Goal: Task Accomplishment & Management: Manage account settings

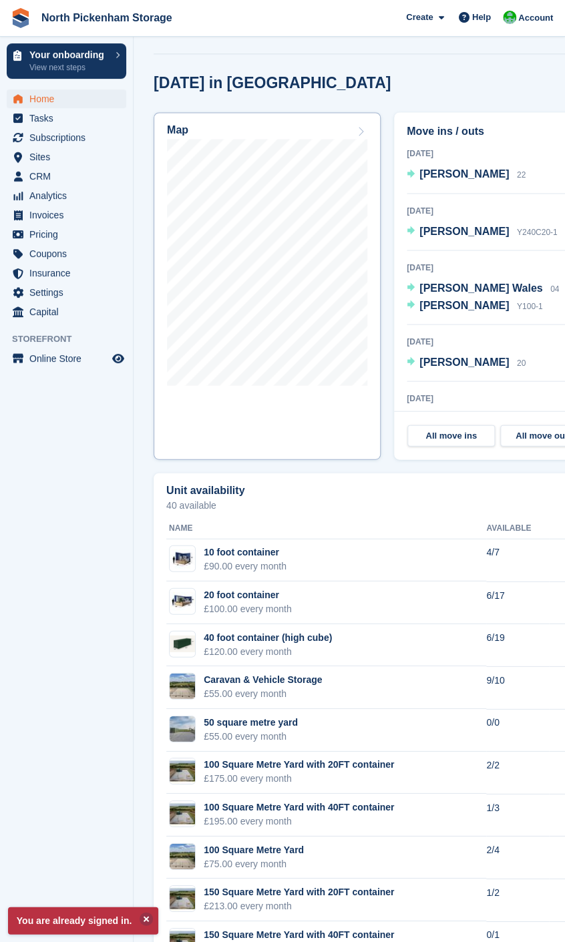
scroll to position [525, 0]
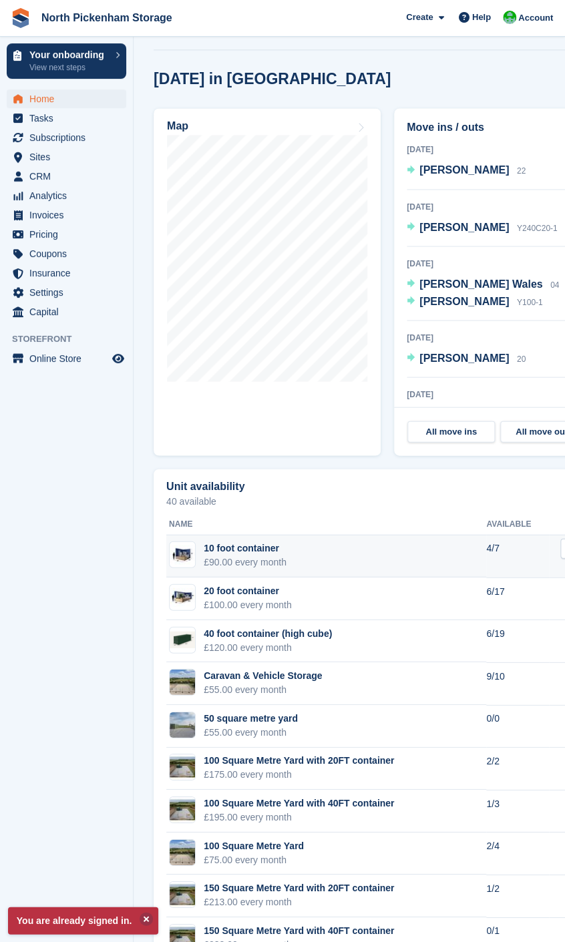
click at [246, 556] on div "£90.00 every month" at bounding box center [245, 562] width 83 height 14
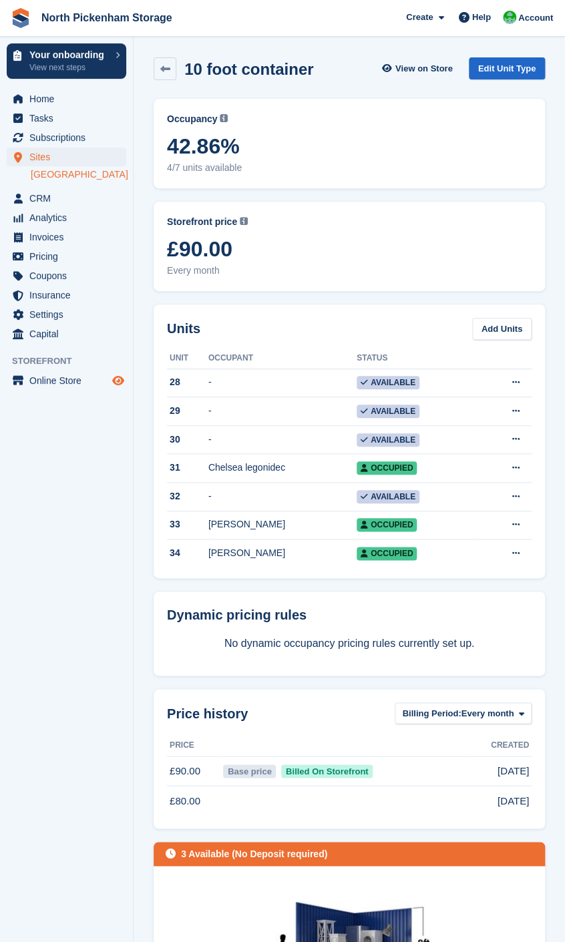
click at [116, 383] on icon "Preview store" at bounding box center [118, 380] width 12 height 11
click at [45, 192] on span "CRM" at bounding box center [69, 198] width 80 height 19
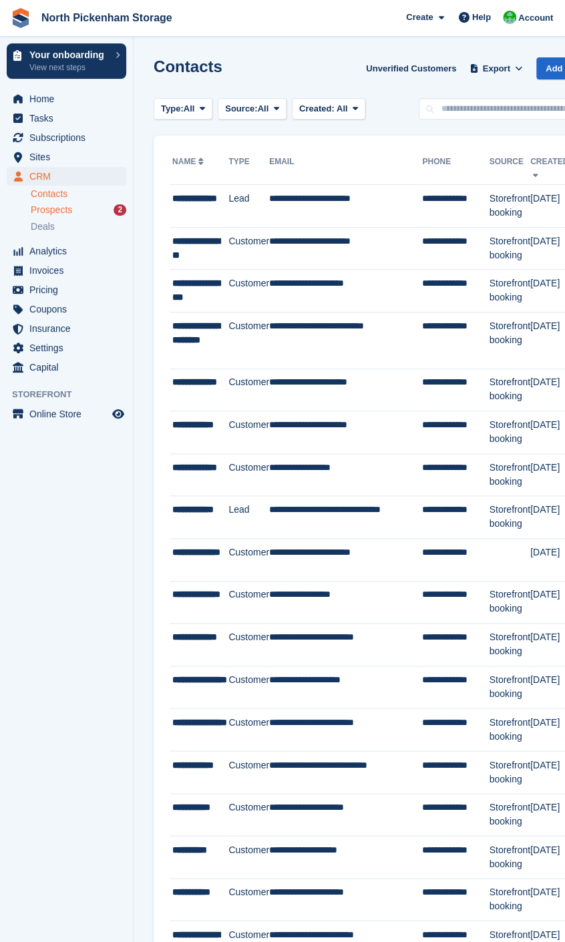
click at [84, 214] on div "Prospects 2" at bounding box center [79, 210] width 96 height 13
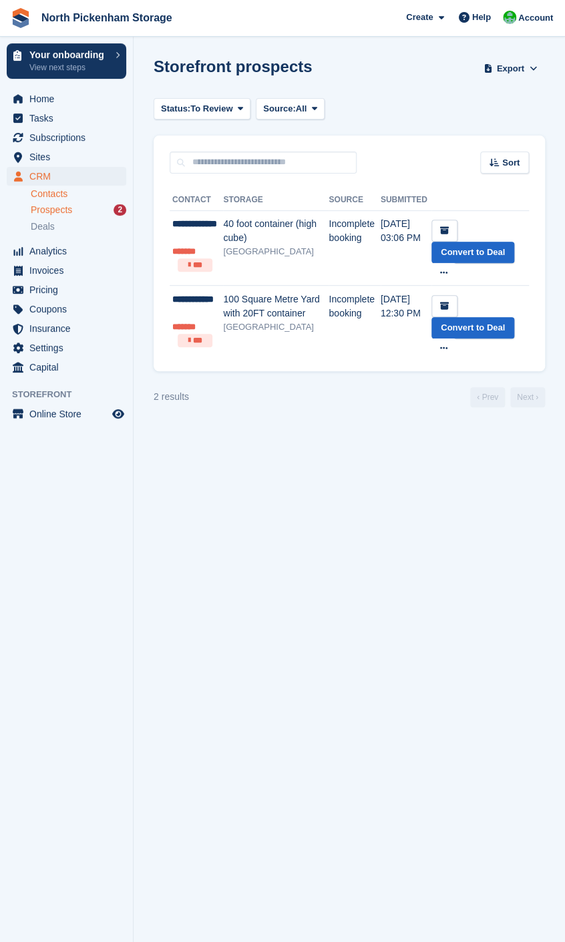
click at [69, 194] on link "Contacts" at bounding box center [79, 194] width 96 height 13
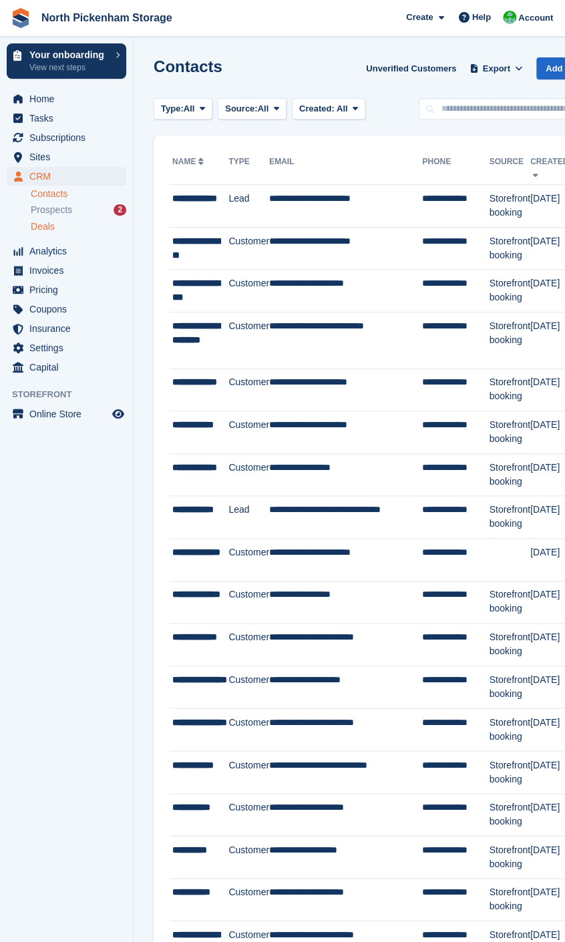
click at [65, 227] on div "Deals" at bounding box center [79, 226] width 96 height 13
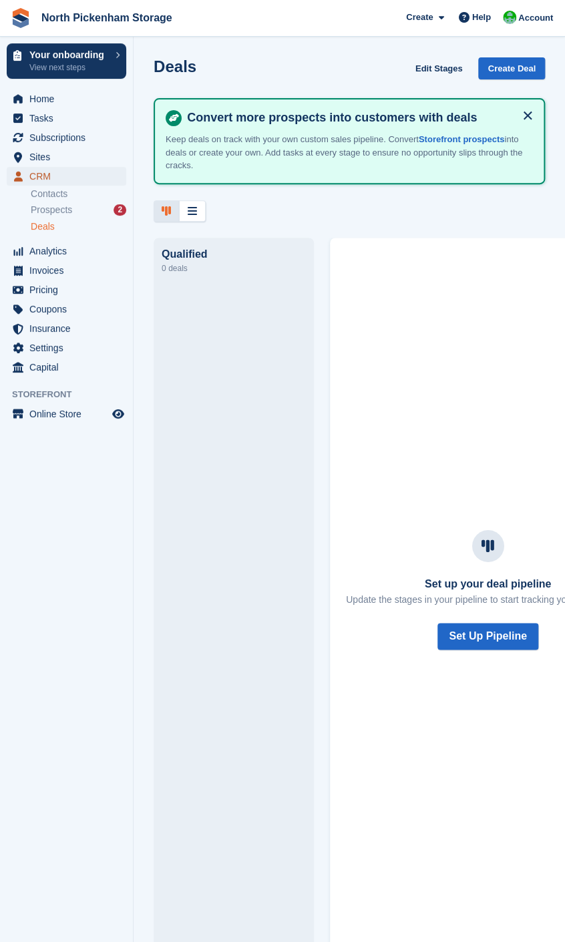
click at [45, 180] on span "CRM" at bounding box center [69, 176] width 80 height 19
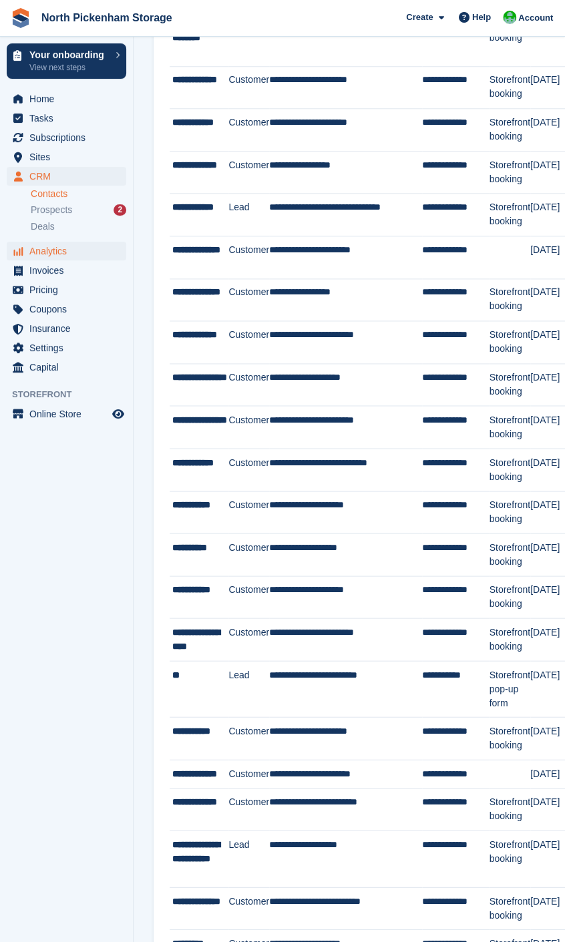
scroll to position [124, 0]
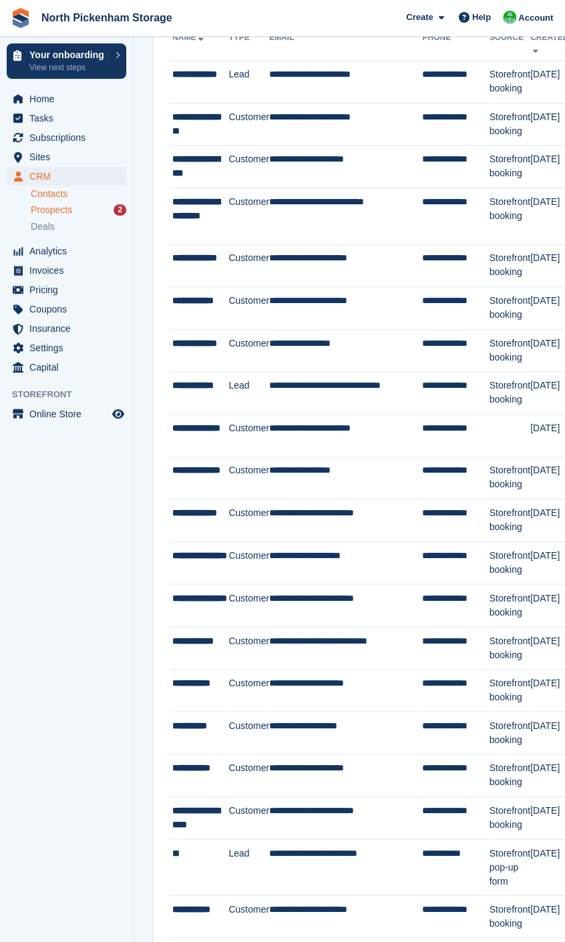
click at [75, 214] on div "Prospects 2" at bounding box center [79, 210] width 96 height 13
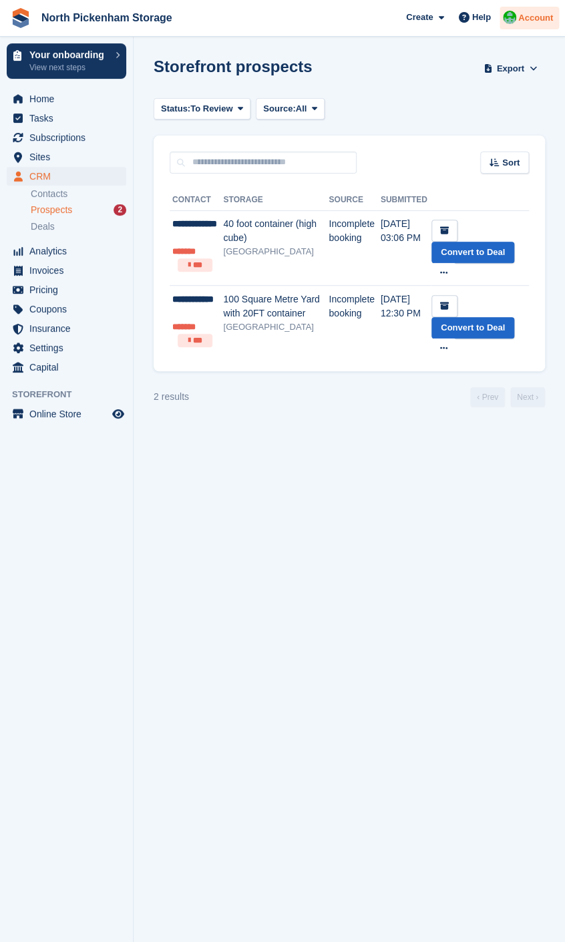
click at [526, 22] on span "Account" at bounding box center [535, 17] width 35 height 13
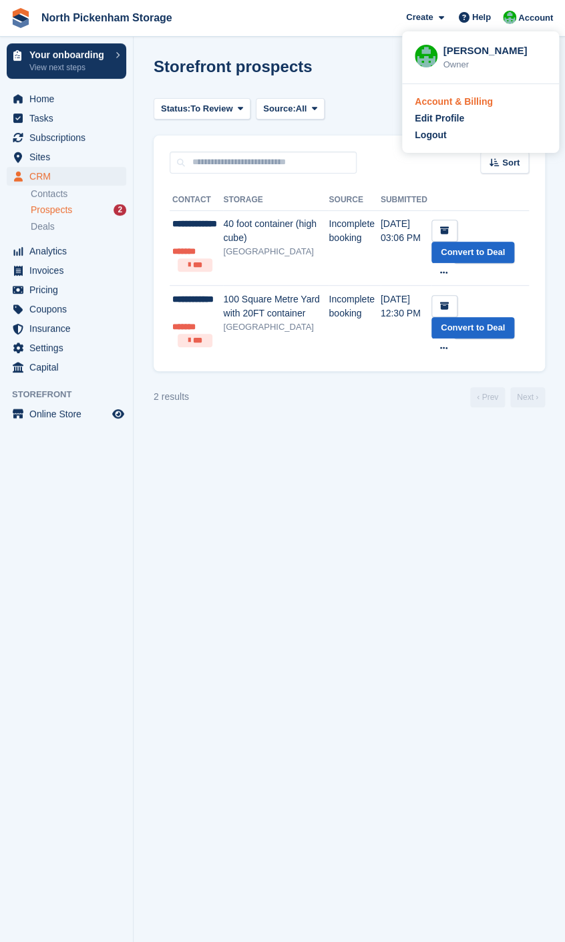
click at [446, 103] on div "Account & Billing" at bounding box center [454, 102] width 78 height 14
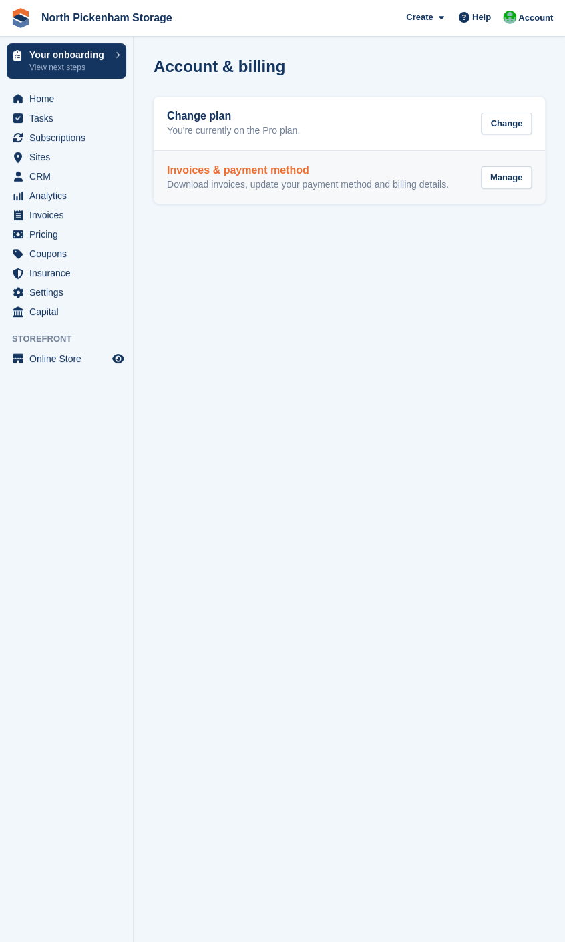
click at [220, 172] on h2 "Invoices & payment method" at bounding box center [308, 170] width 282 height 12
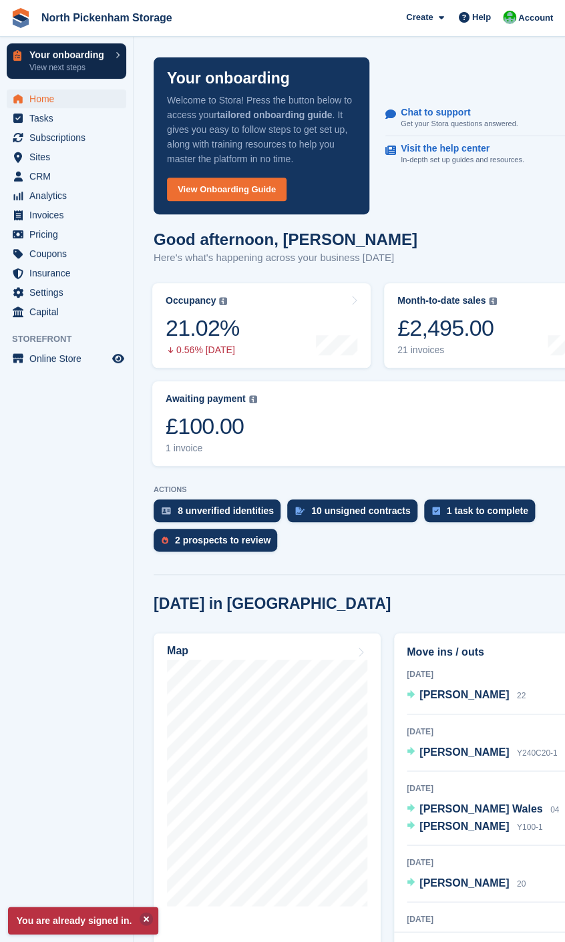
click at [118, 357] on icon "Preview store" at bounding box center [118, 358] width 12 height 11
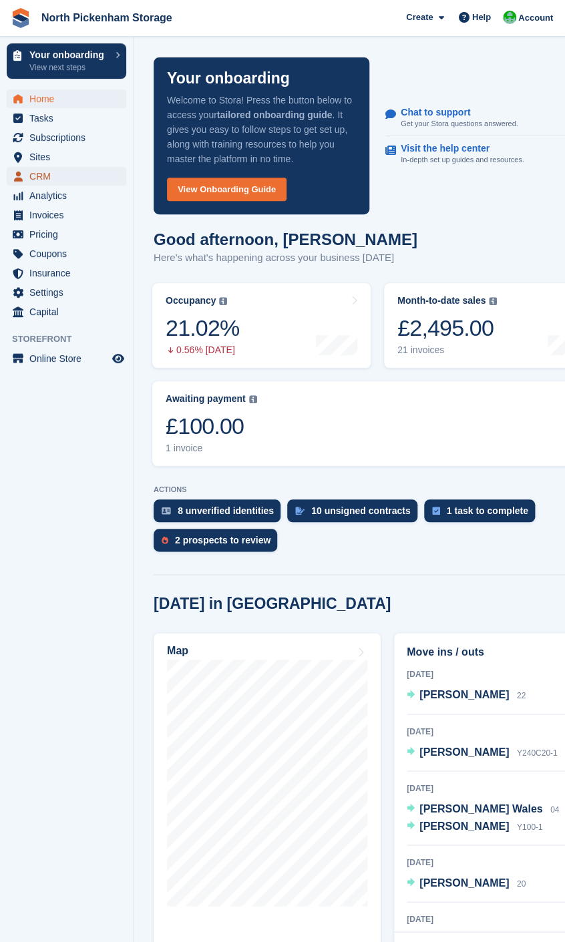
click at [37, 175] on span "CRM" at bounding box center [69, 176] width 80 height 19
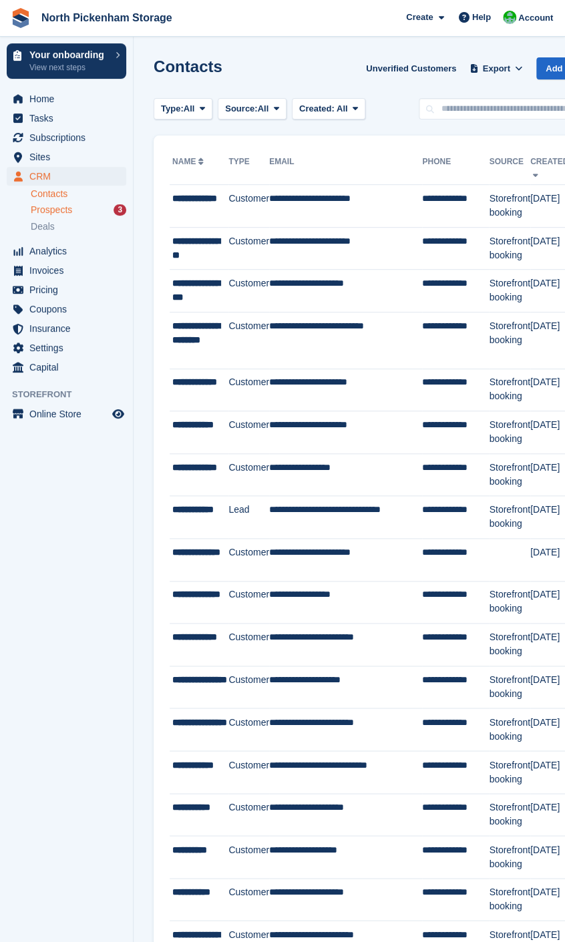
click at [84, 214] on div "Prospects 3" at bounding box center [79, 210] width 96 height 13
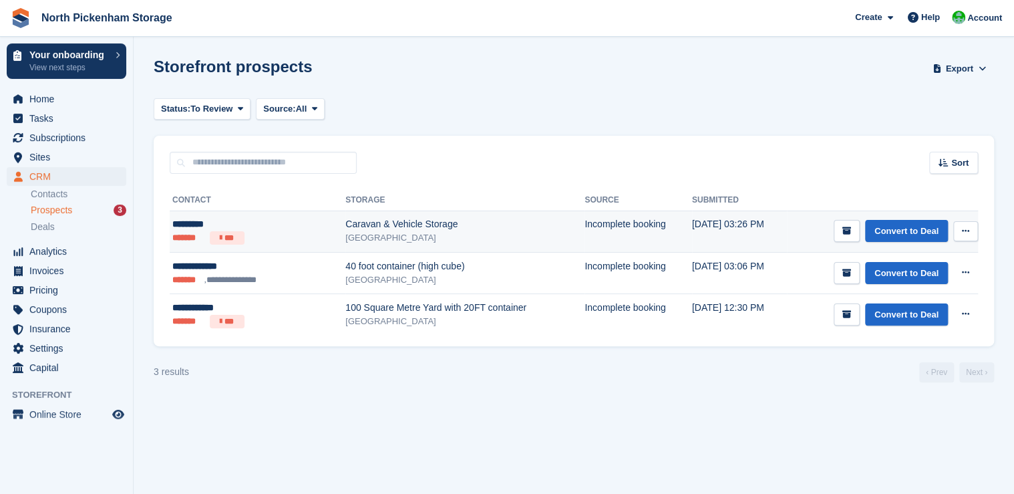
click at [564, 233] on icon at bounding box center [965, 230] width 7 height 9
click at [564, 306] on p "Delete prospect" at bounding box center [914, 303] width 116 height 17
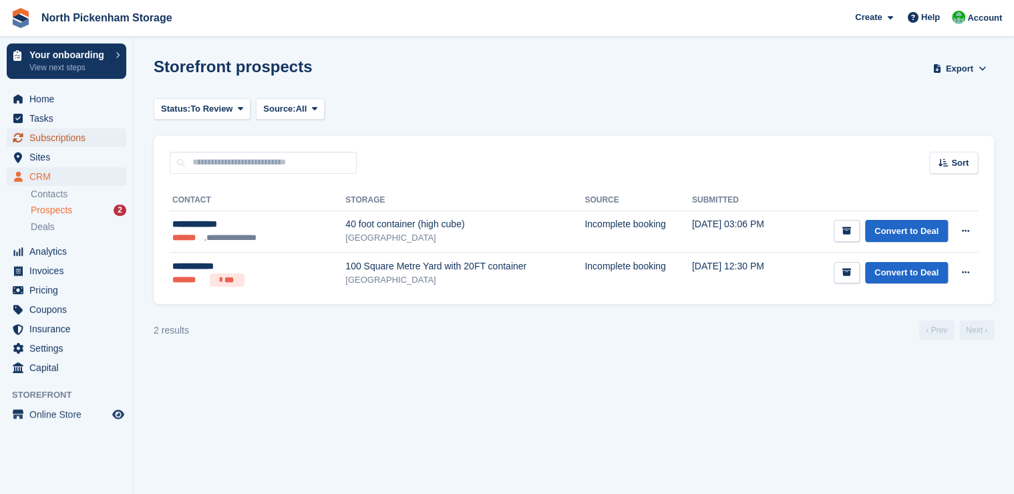
click at [65, 139] on span "Subscriptions" at bounding box center [69, 137] width 80 height 19
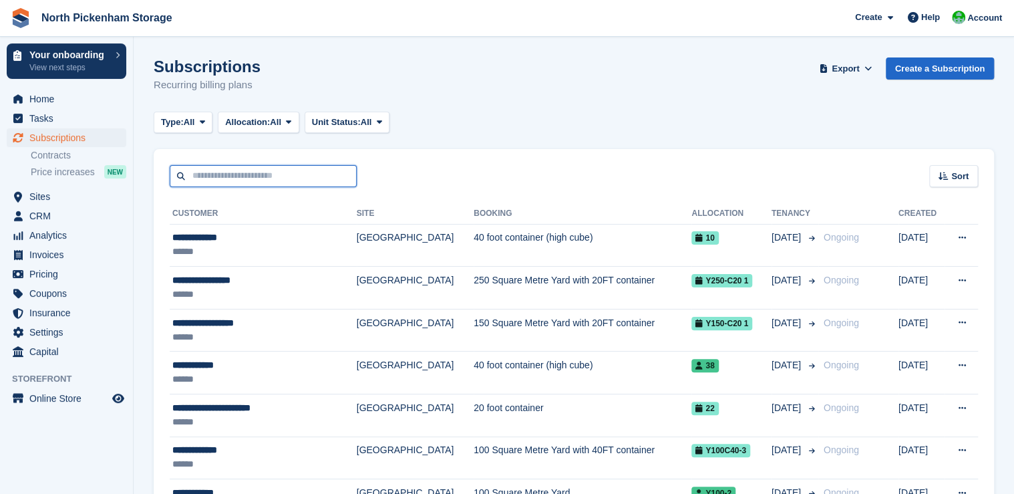
click at [246, 179] on input "text" at bounding box center [263, 176] width 187 height 22
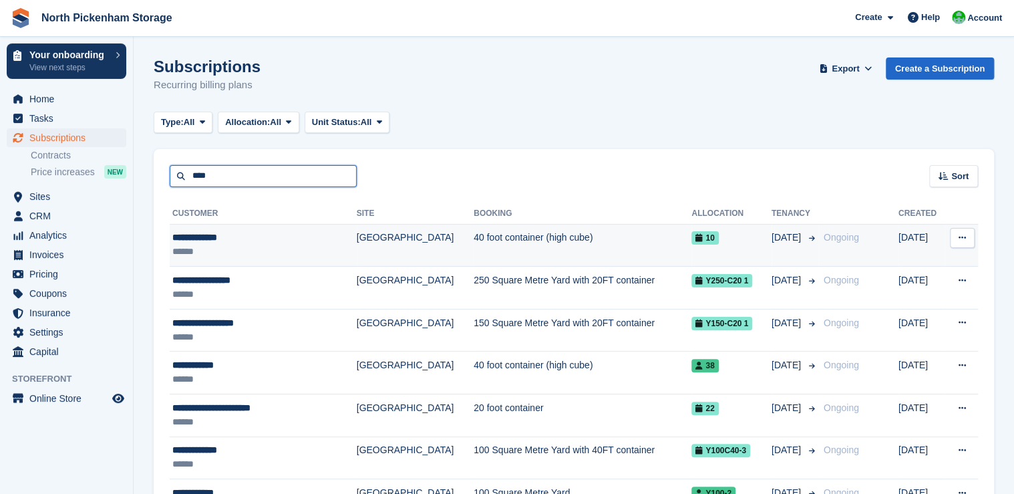
type input "****"
click at [564, 248] on td "40 foot container (high cube)" at bounding box center [583, 245] width 218 height 43
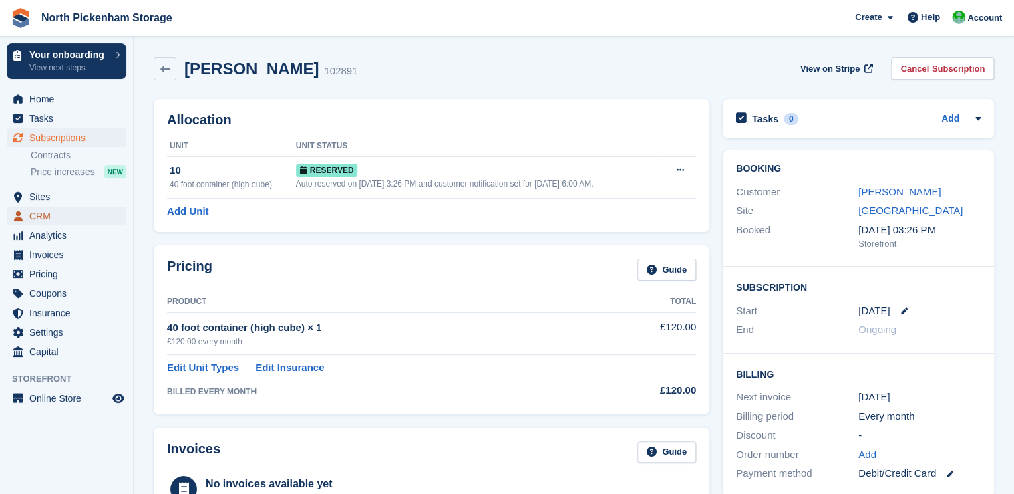
click at [44, 216] on span "CRM" at bounding box center [69, 215] width 80 height 19
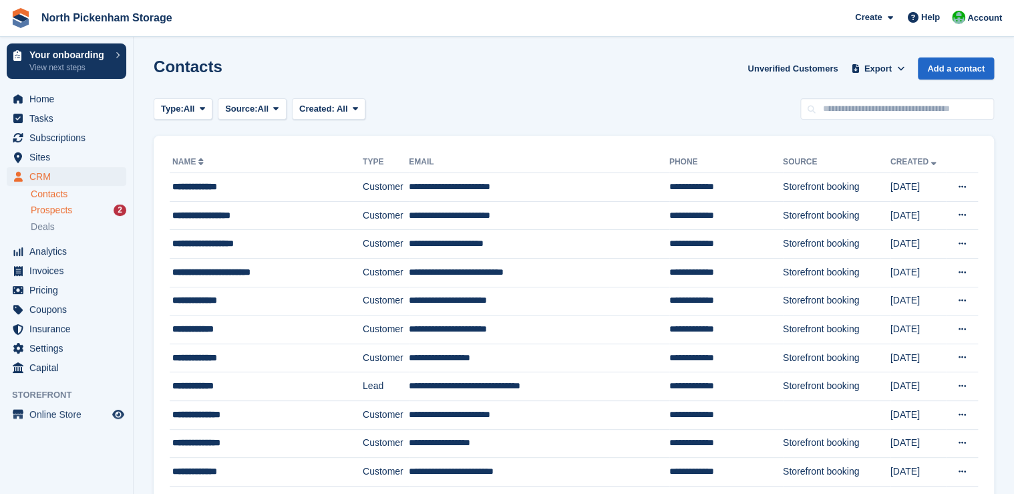
click at [63, 208] on span "Prospects" at bounding box center [51, 210] width 41 height 13
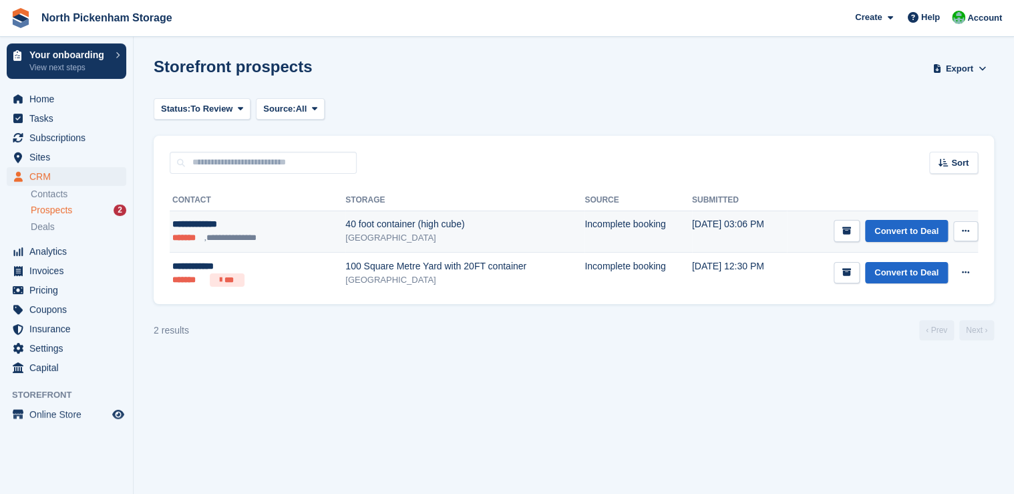
click at [973, 232] on button at bounding box center [965, 231] width 25 height 20
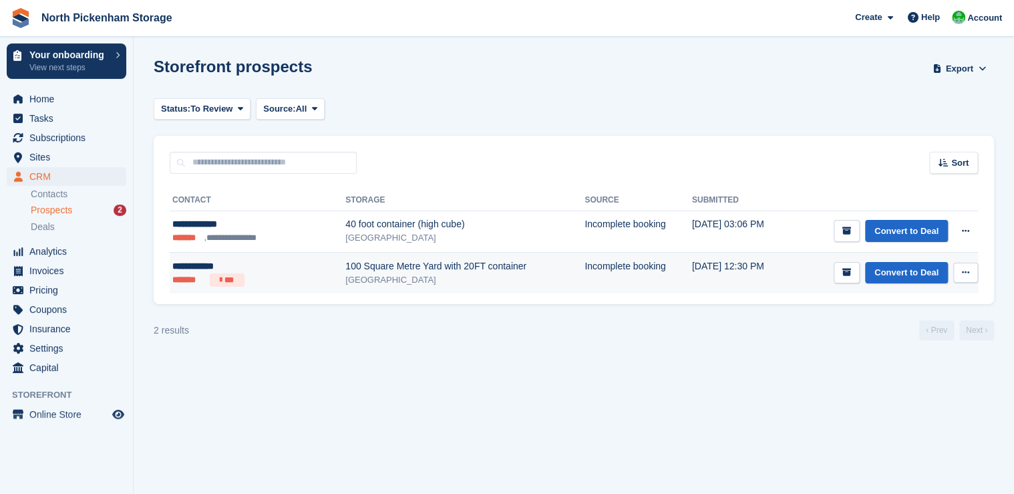
click at [787, 275] on td "Convert to Deal View contact Edit contact Delete prospect" at bounding box center [882, 272] width 191 height 41
click at [228, 281] on li "***" at bounding box center [227, 279] width 35 height 13
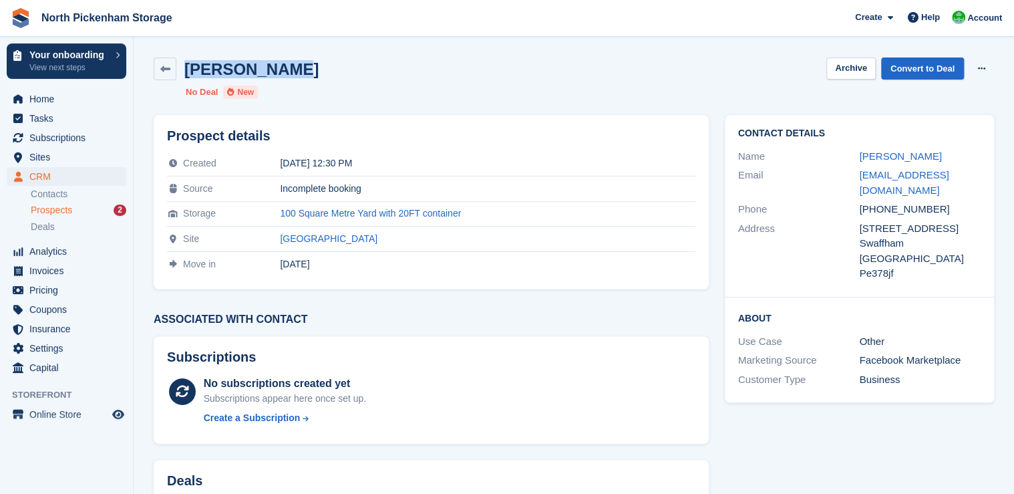
drag, startPoint x: 281, startPoint y: 73, endPoint x: 189, endPoint y: 67, distance: 91.8
click at [189, 67] on div "Daniel smith Archive Convert to Deal Delete prospect" at bounding box center [574, 68] width 840 height 23
copy h2 "Daniel smith"
click at [50, 143] on span "Subscriptions" at bounding box center [69, 137] width 80 height 19
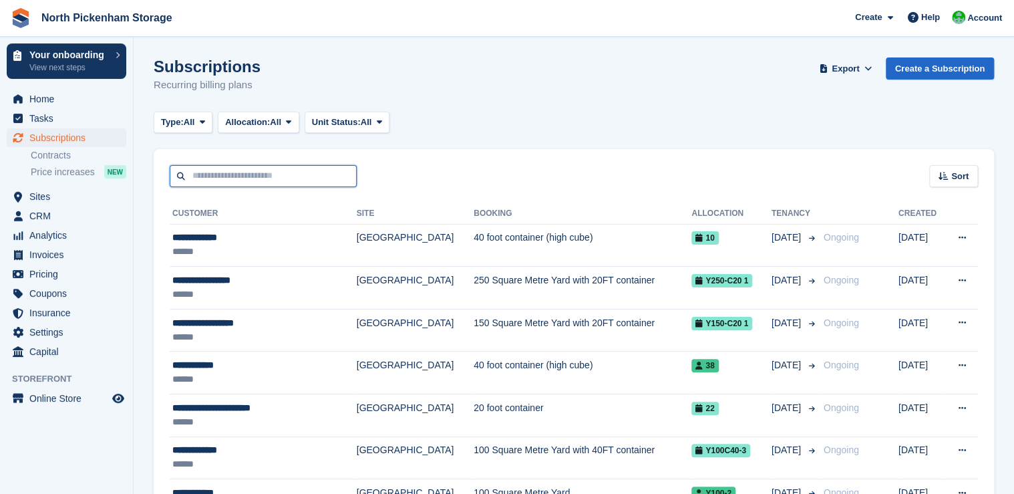
drag, startPoint x: 216, startPoint y: 170, endPoint x: 211, endPoint y: 180, distance: 11.9
click at [216, 171] on input "text" at bounding box center [263, 176] width 187 height 22
paste input "**********"
type input "**********"
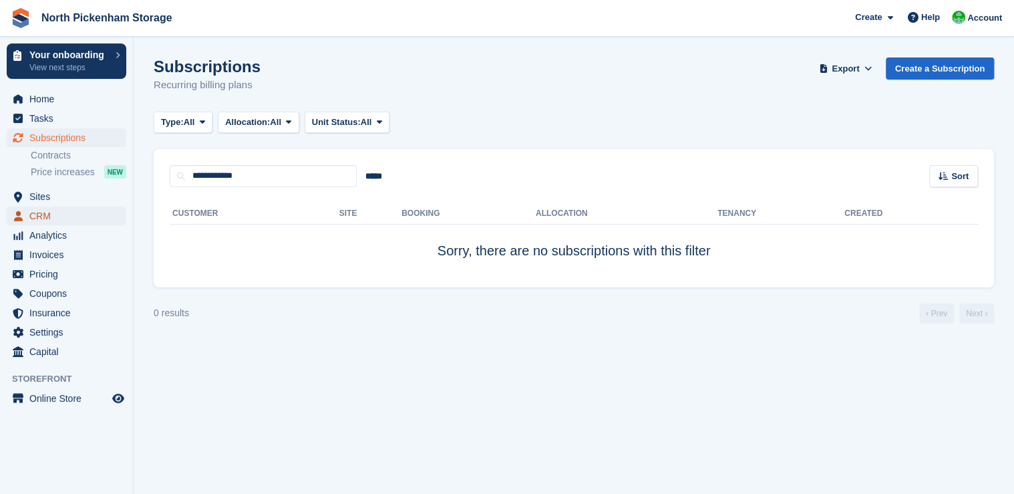
click at [53, 217] on span "CRM" at bounding box center [69, 215] width 80 height 19
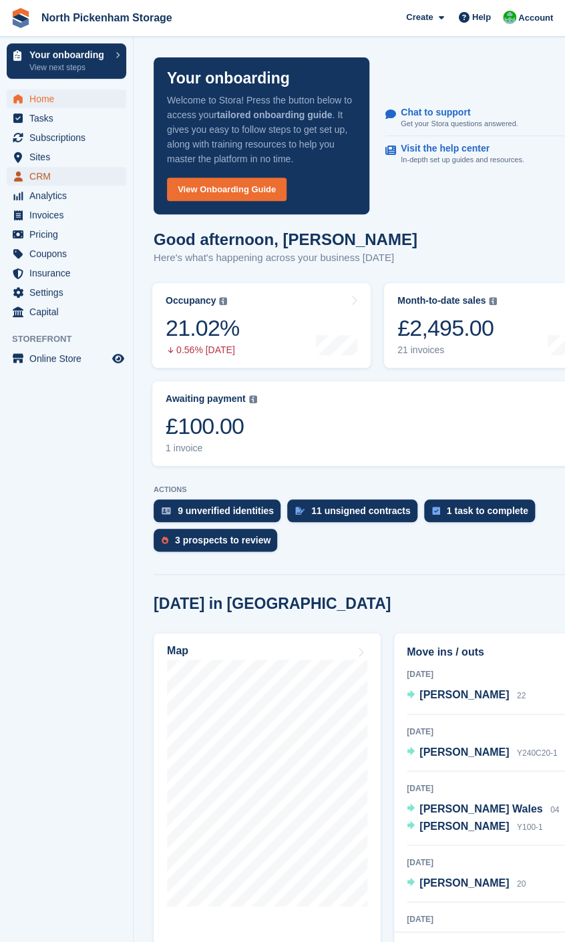
click at [49, 177] on span "CRM" at bounding box center [69, 176] width 80 height 19
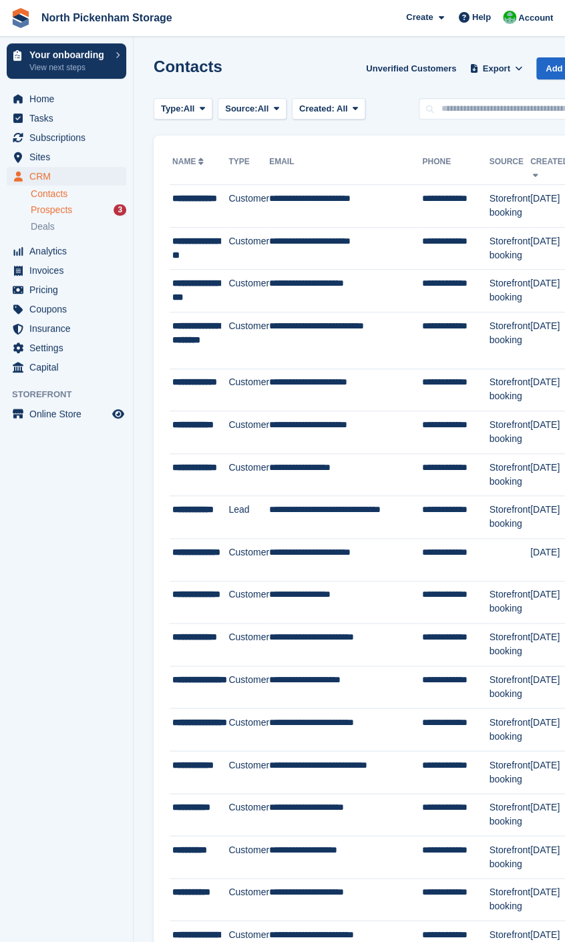
click at [57, 206] on span "Prospects" at bounding box center [51, 210] width 41 height 13
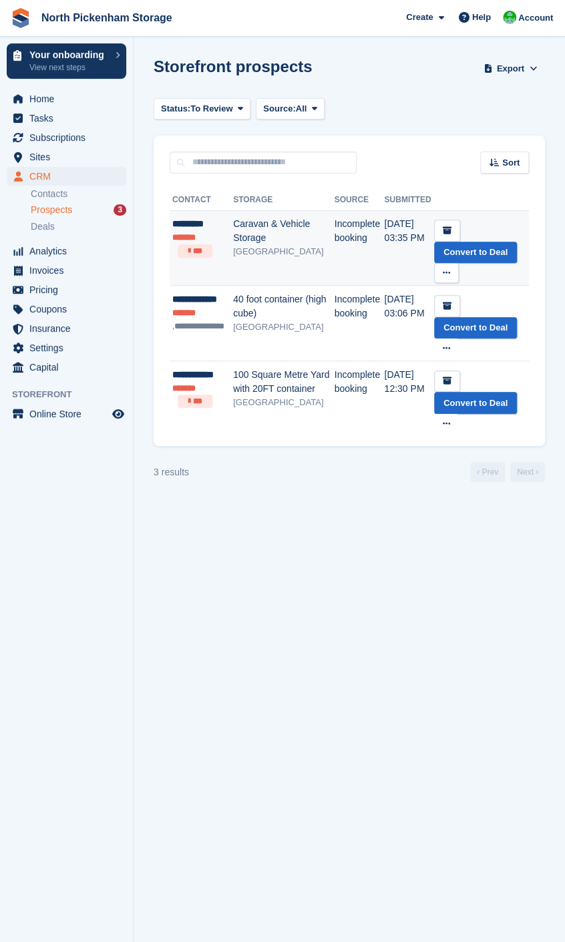
click at [443, 273] on icon at bounding box center [446, 273] width 7 height 9
click at [371, 343] on p "Delete prospect" at bounding box center [395, 345] width 116 height 17
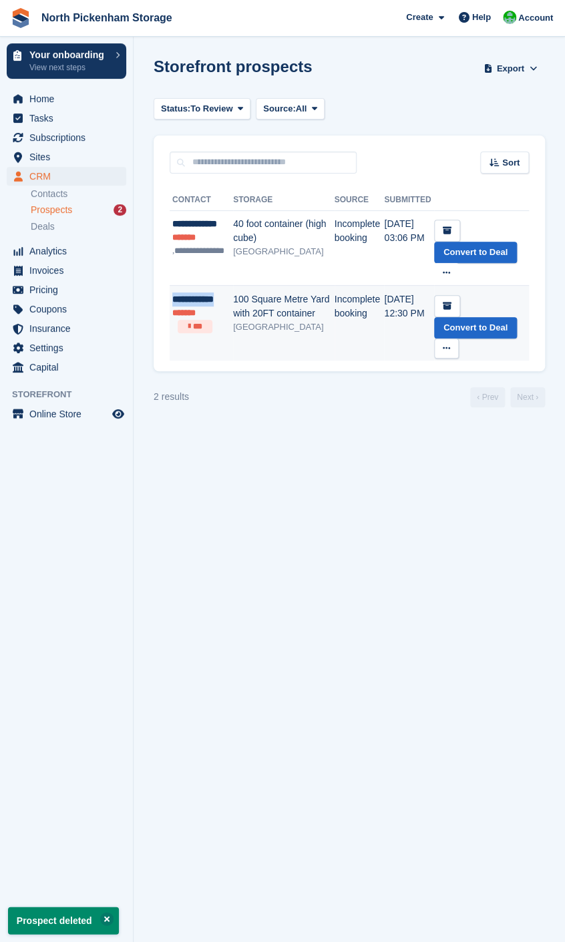
drag, startPoint x: 226, startPoint y: 298, endPoint x: 173, endPoint y: 300, distance: 53.5
click at [173, 300] on div "**********" at bounding box center [202, 300] width 61 height 14
drag, startPoint x: 173, startPoint y: 300, endPoint x: 184, endPoint y: 299, distance: 11.4
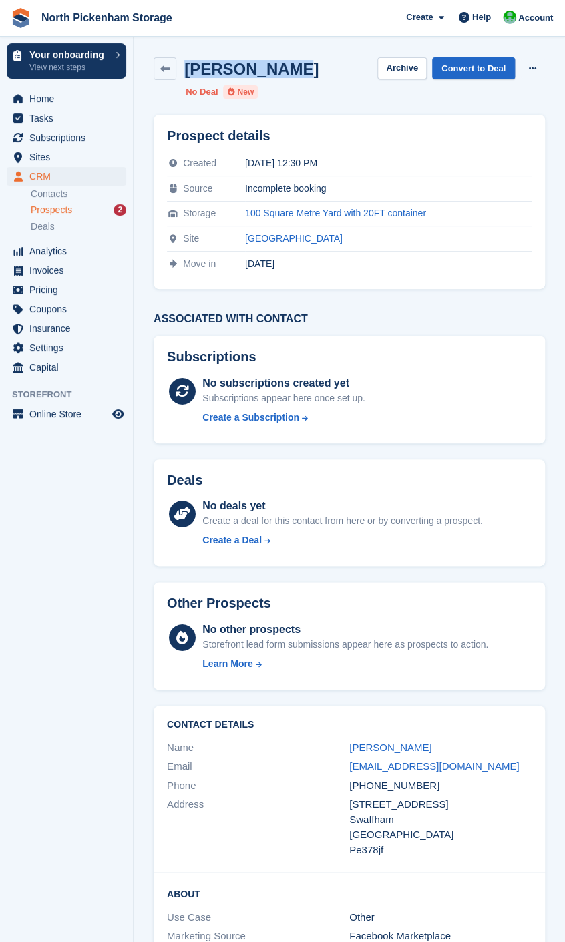
drag, startPoint x: 284, startPoint y: 67, endPoint x: 189, endPoint y: 66, distance: 94.9
click at [189, 66] on div "[PERSON_NAME] Archive Convert to Deal Delete prospect" at bounding box center [349, 68] width 391 height 23
copy h2 "[PERSON_NAME]"
click at [60, 134] on span "Subscriptions" at bounding box center [69, 137] width 80 height 19
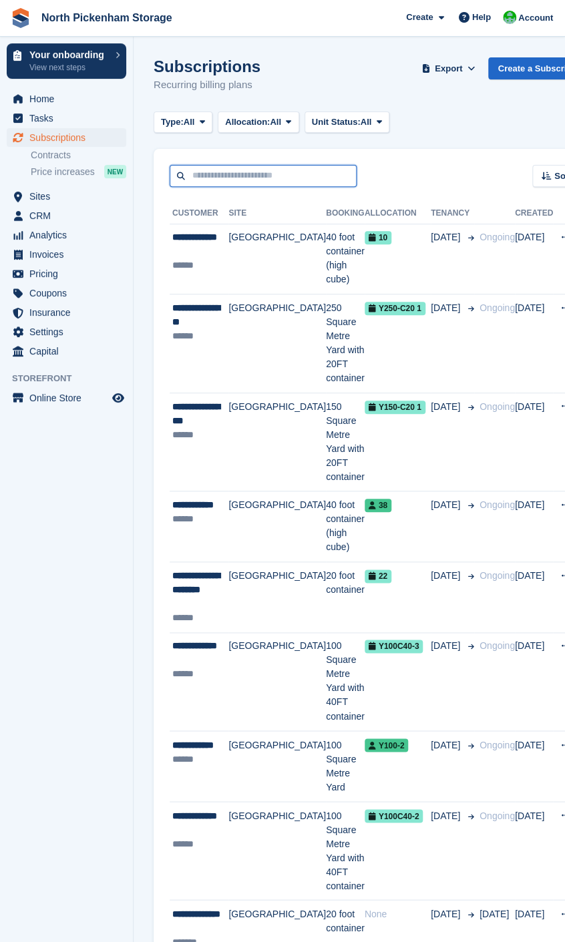
click at [220, 178] on input "text" at bounding box center [263, 176] width 187 height 22
paste input "**********"
type input "**********"
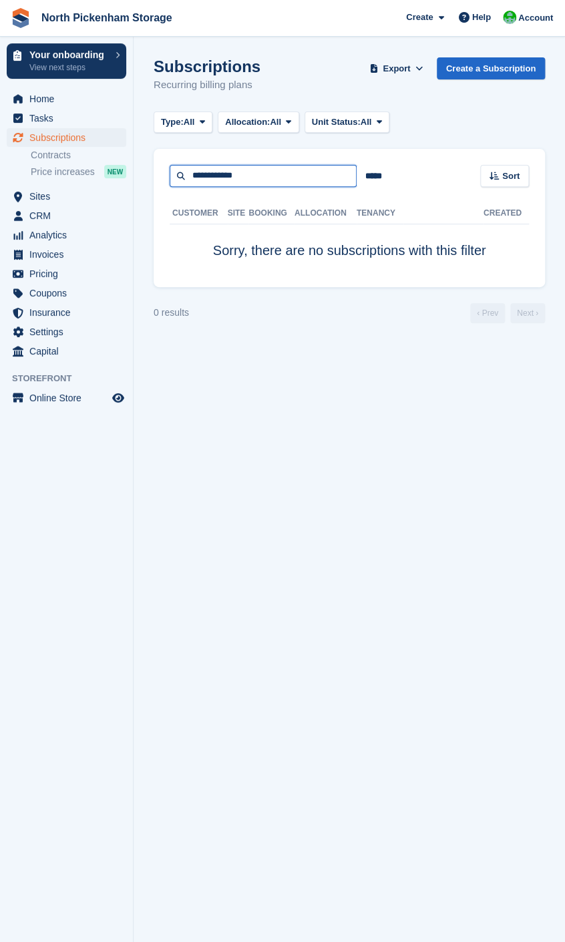
drag, startPoint x: 217, startPoint y: 177, endPoint x: 227, endPoint y: 181, distance: 10.8
click at [208, 176] on input "**********" at bounding box center [263, 176] width 187 height 22
type input "********"
type input "***"
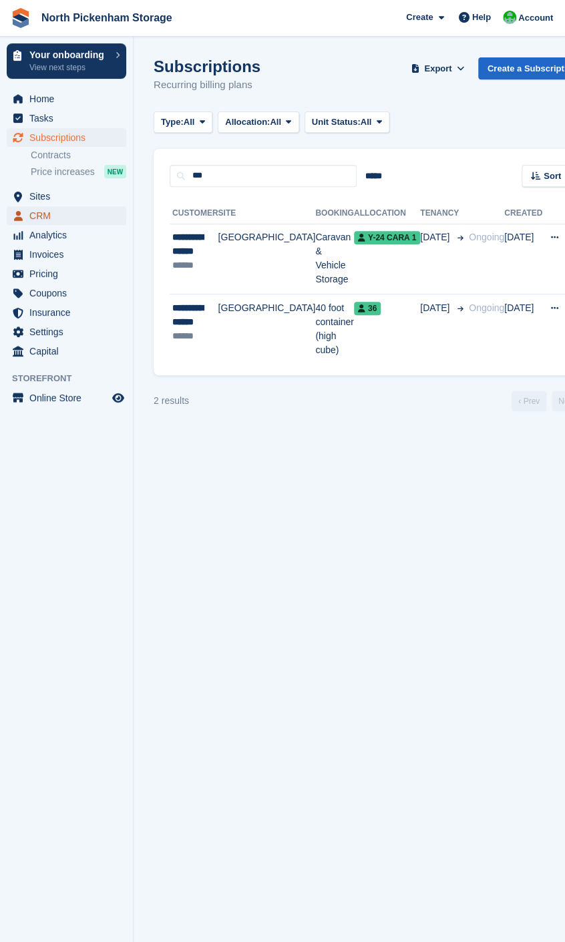
click at [49, 214] on span "CRM" at bounding box center [69, 215] width 80 height 19
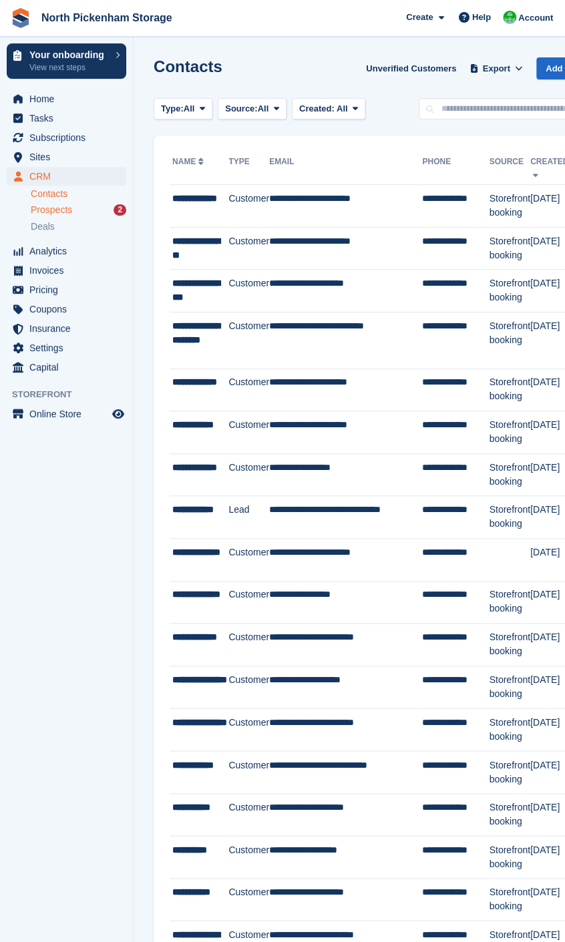
click at [74, 208] on div "Prospects 2" at bounding box center [79, 210] width 96 height 13
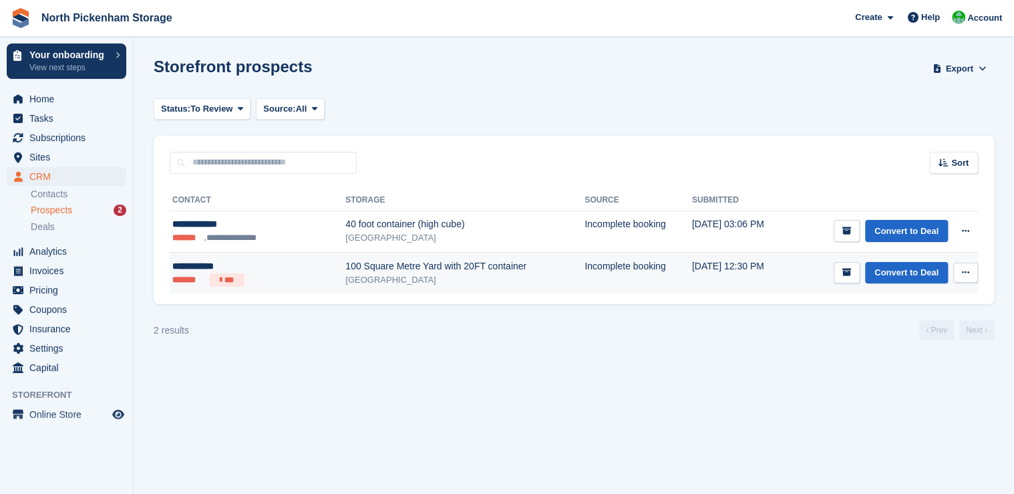
click at [564, 274] on button at bounding box center [965, 273] width 25 height 20
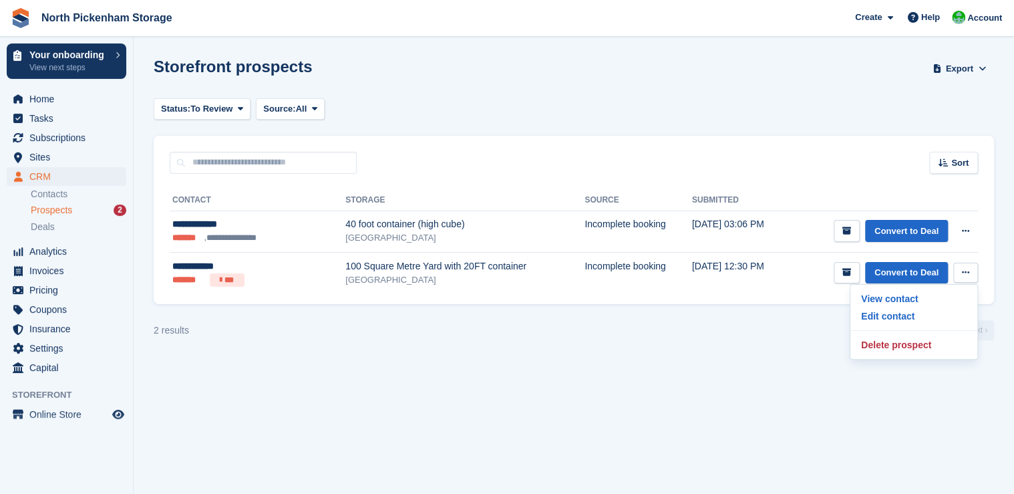
click at [544, 363] on section "Storefront prospects Export Export Prospects Export a CSV of all Prospects whic…" at bounding box center [574, 247] width 880 height 494
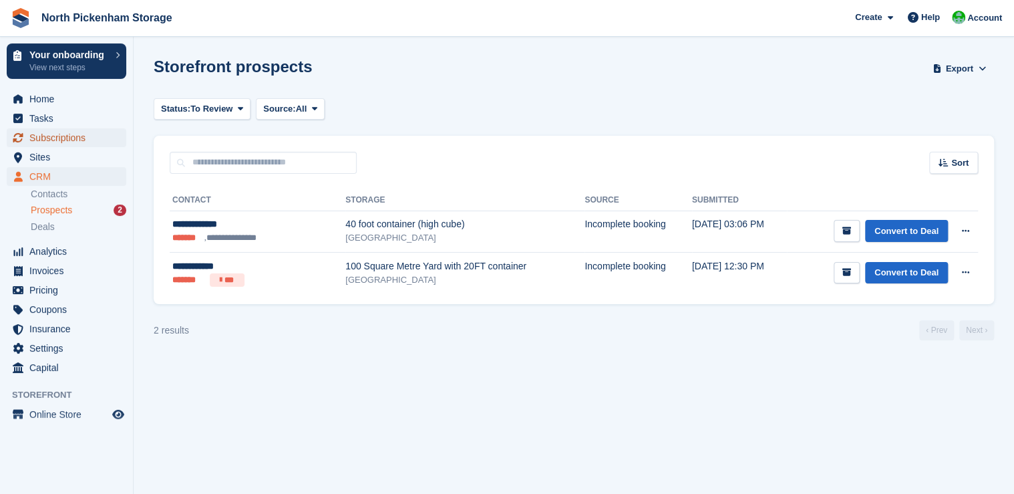
click at [63, 140] on span "Subscriptions" at bounding box center [69, 137] width 80 height 19
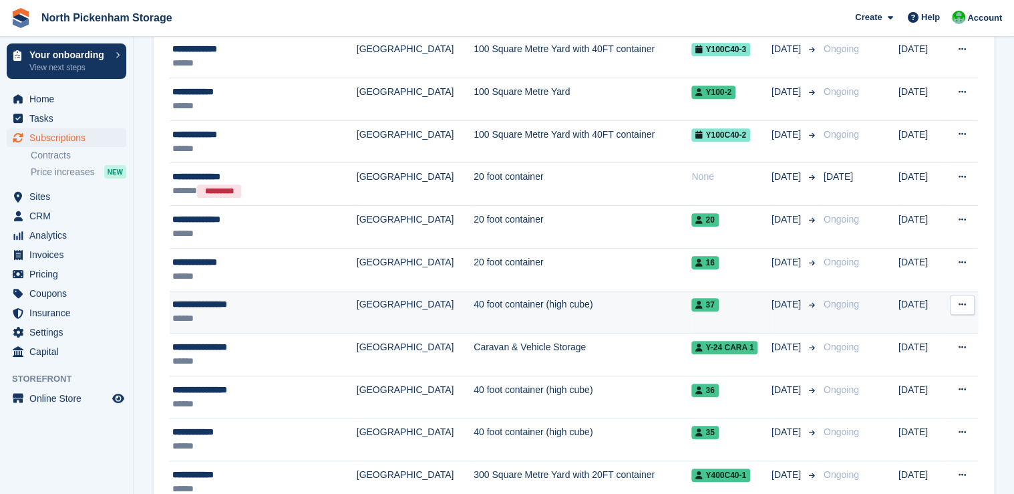
scroll to position [406, 0]
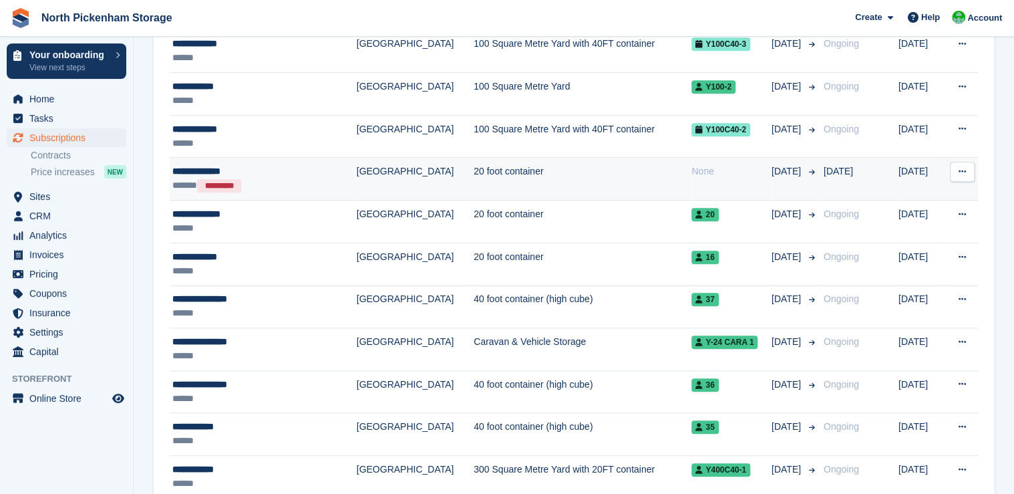
click at [564, 170] on icon at bounding box center [962, 171] width 7 height 9
